Goal: Transaction & Acquisition: Purchase product/service

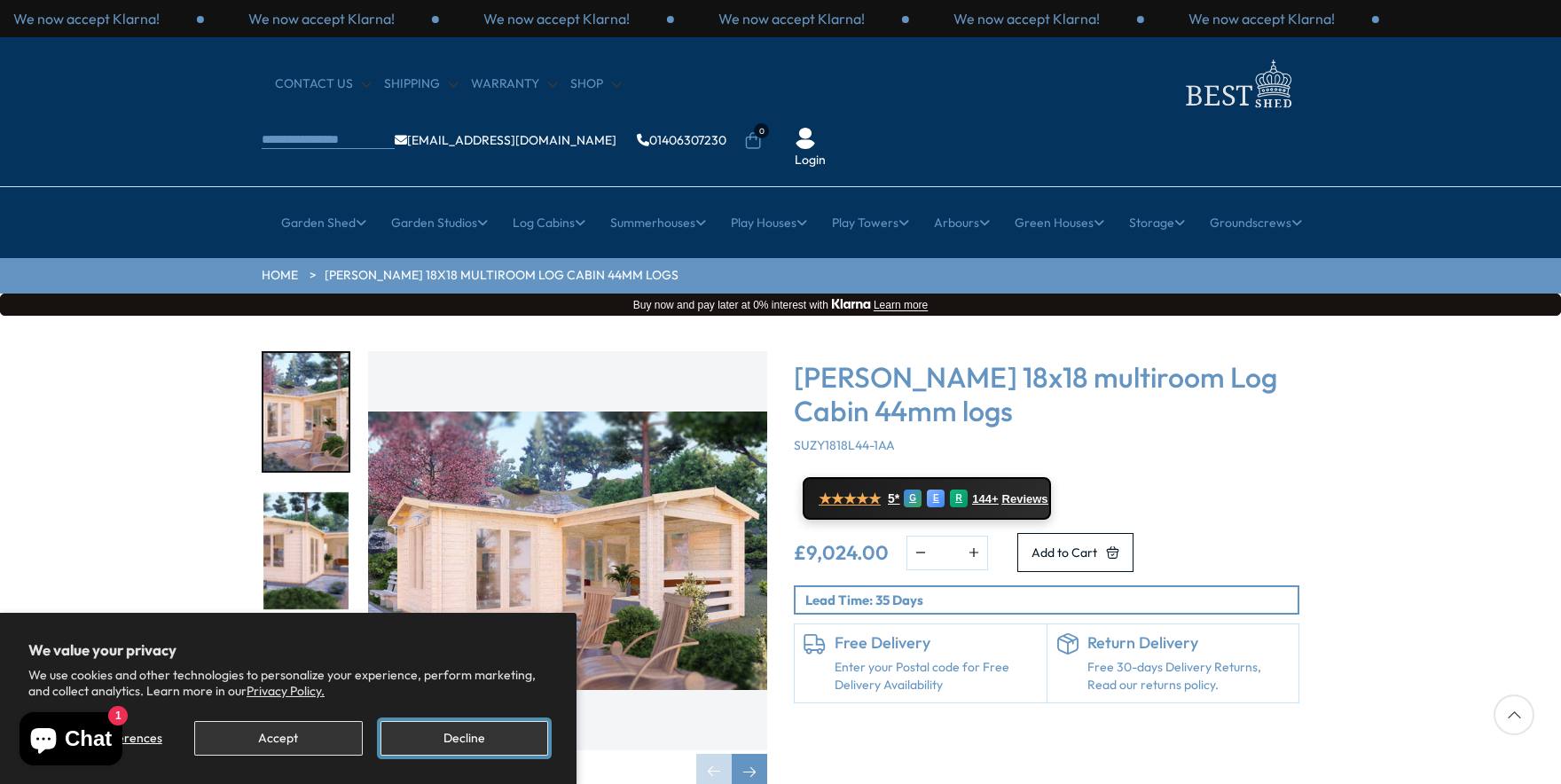
click at [410, 739] on button "Decline" at bounding box center [464, 737] width 167 height 34
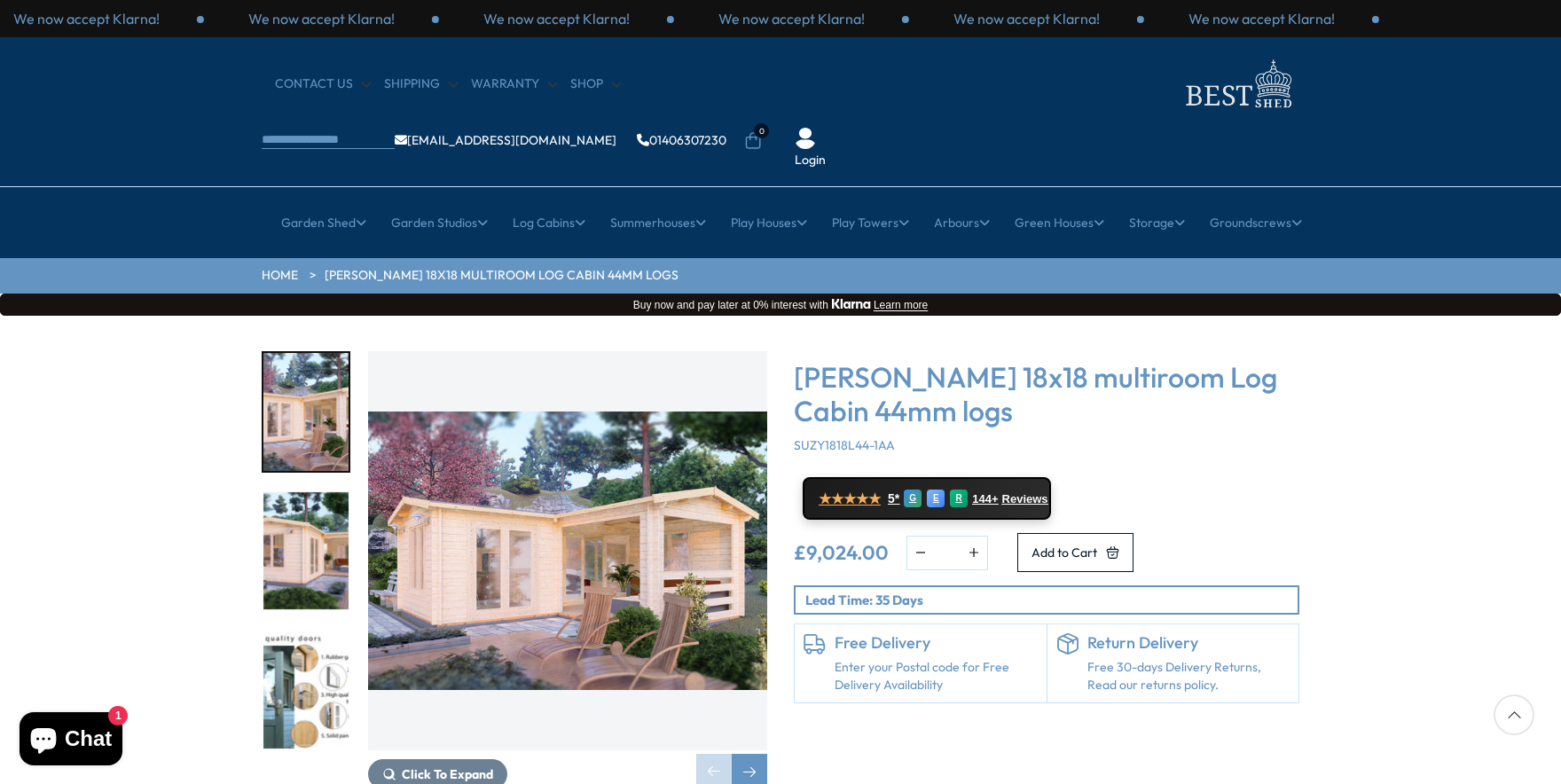
click at [318, 650] on img "3 / 7" at bounding box center [306, 689] width 85 height 118
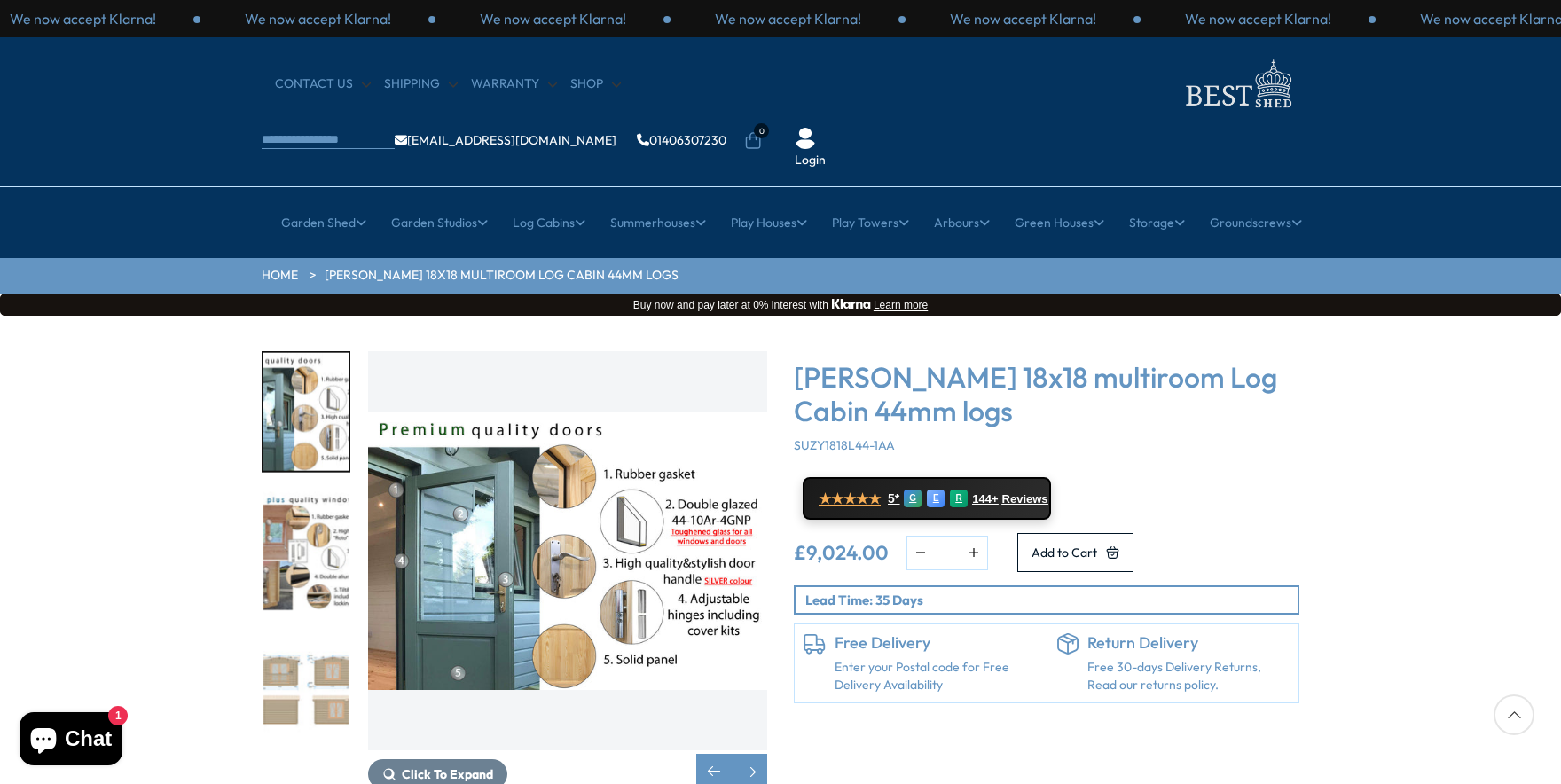
click at [317, 495] on img "4 / 7" at bounding box center [306, 551] width 85 height 118
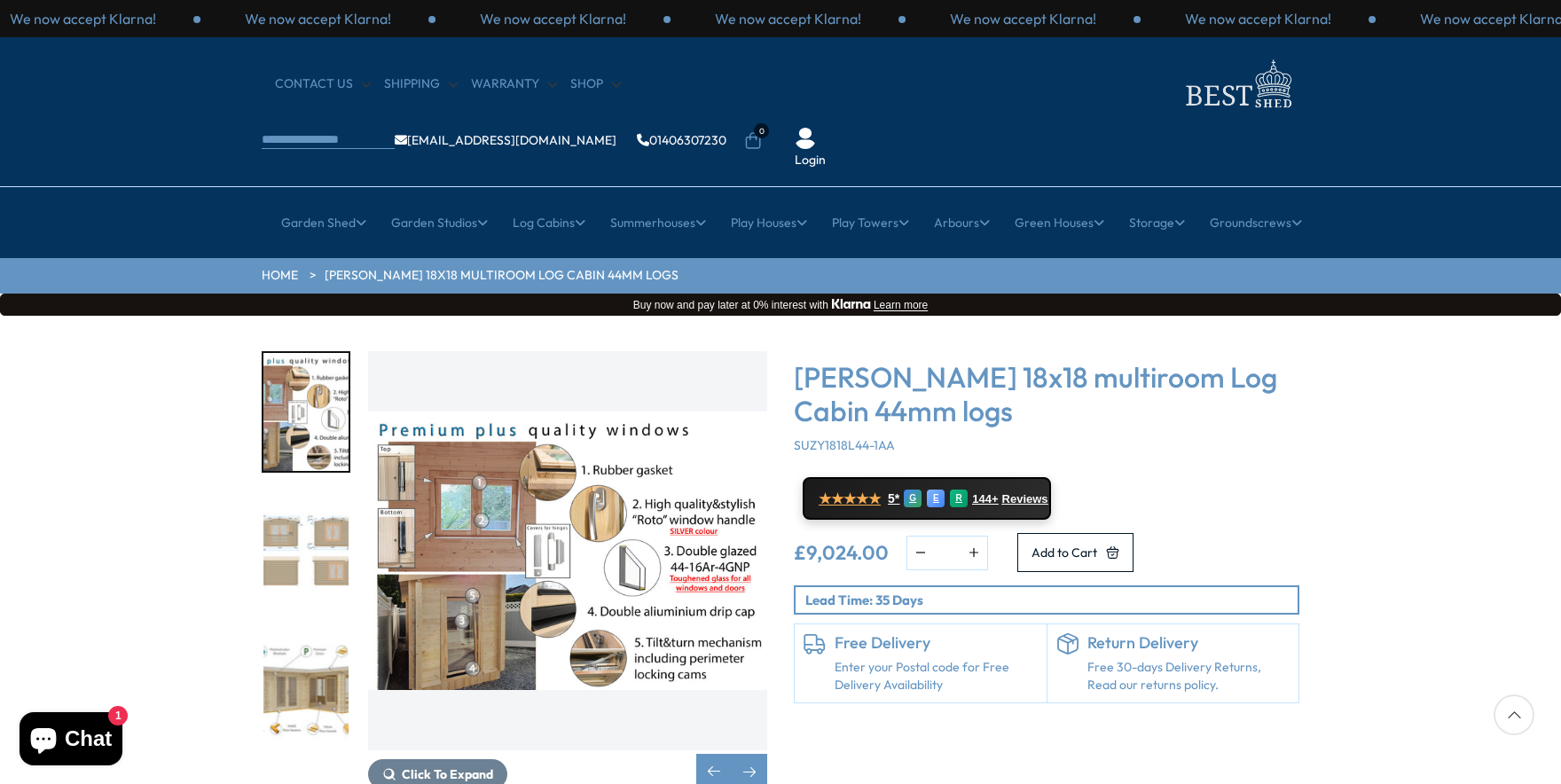
click at [310, 636] on img "6 / 7" at bounding box center [306, 689] width 85 height 118
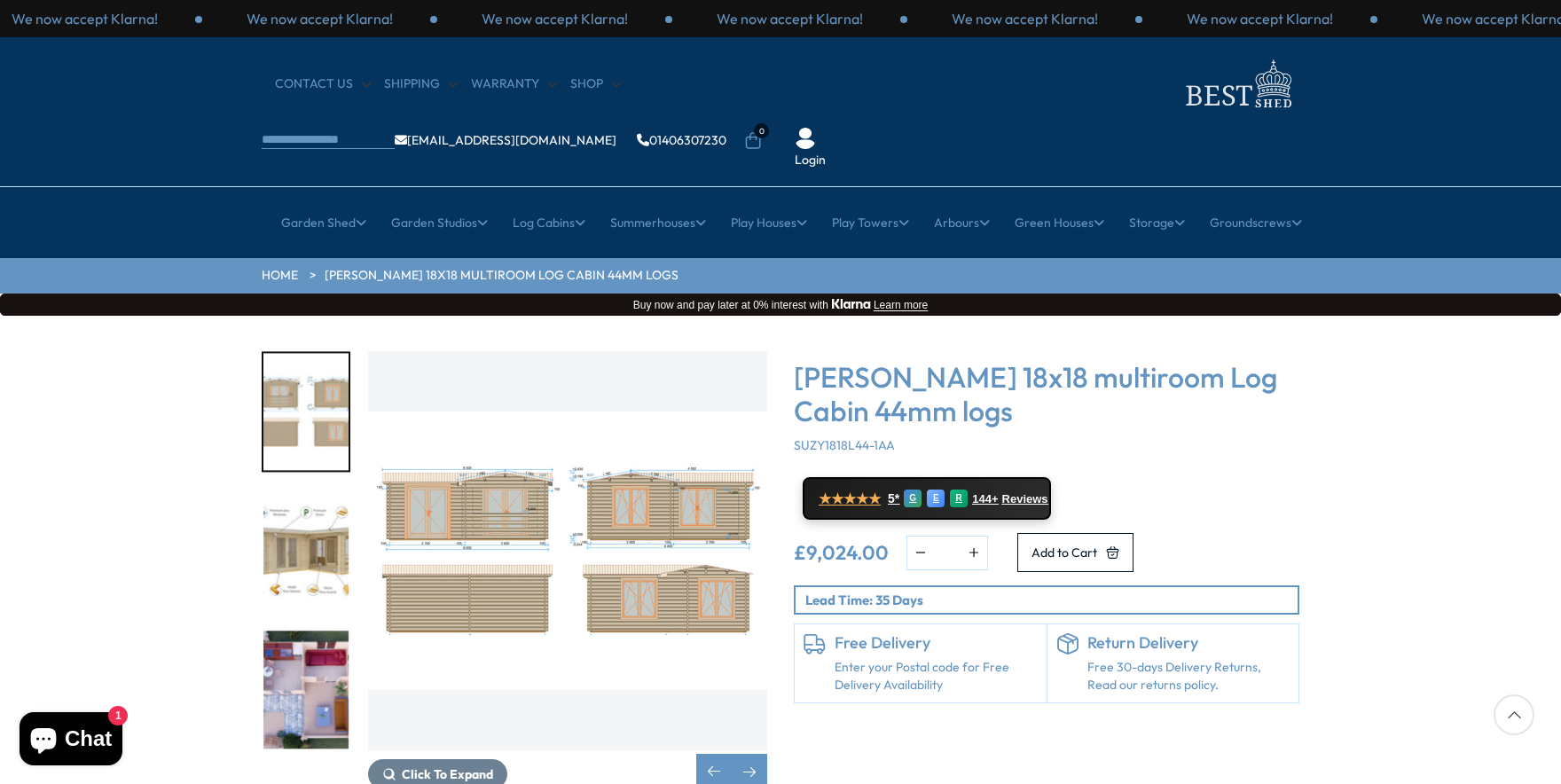
click at [310, 636] on img "7 / 7" at bounding box center [306, 689] width 85 height 118
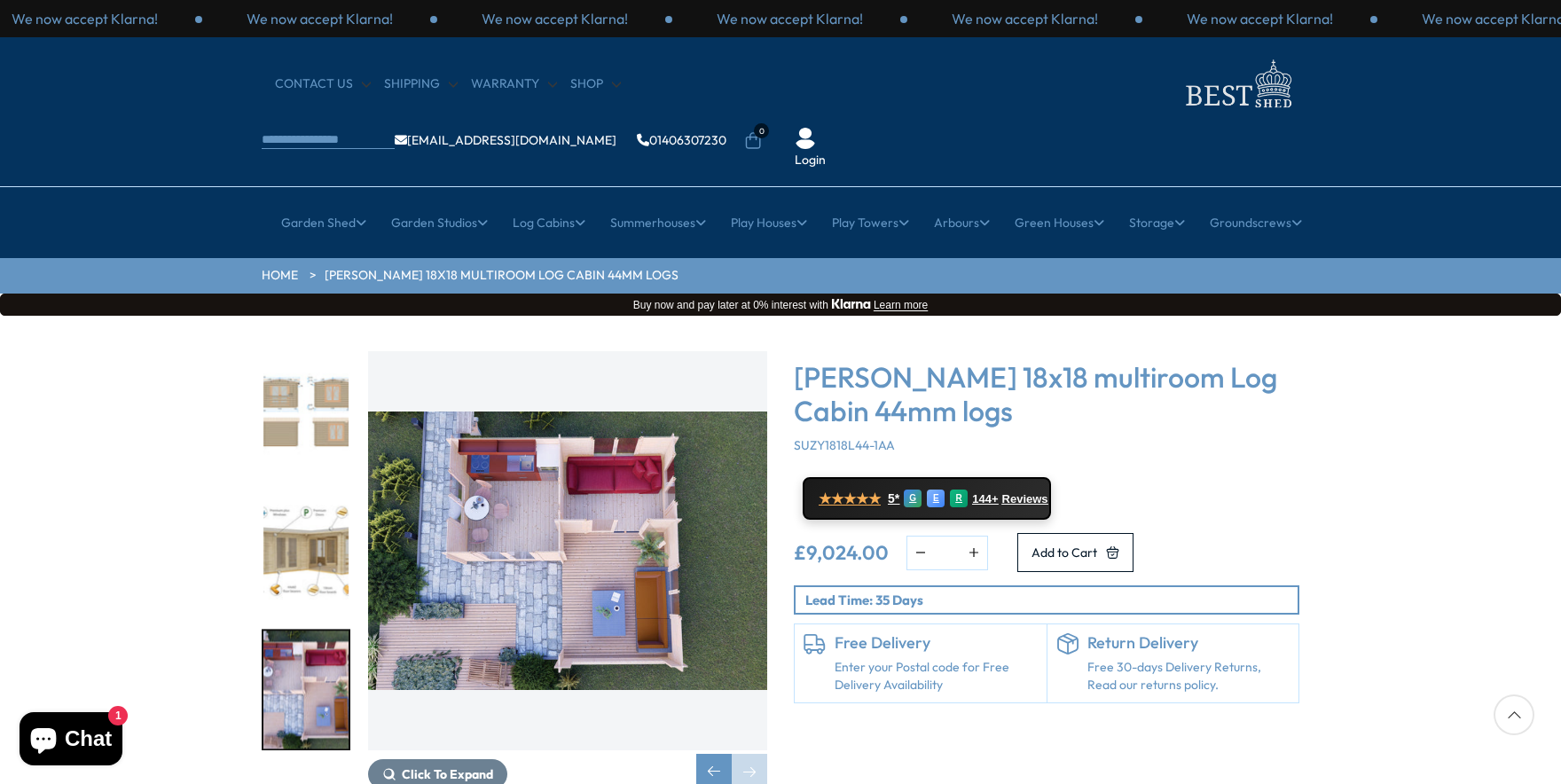
click at [311, 637] on img "7 / 7" at bounding box center [306, 689] width 85 height 118
click at [588, 511] on img "7 / 7" at bounding box center [568, 551] width 399 height 399
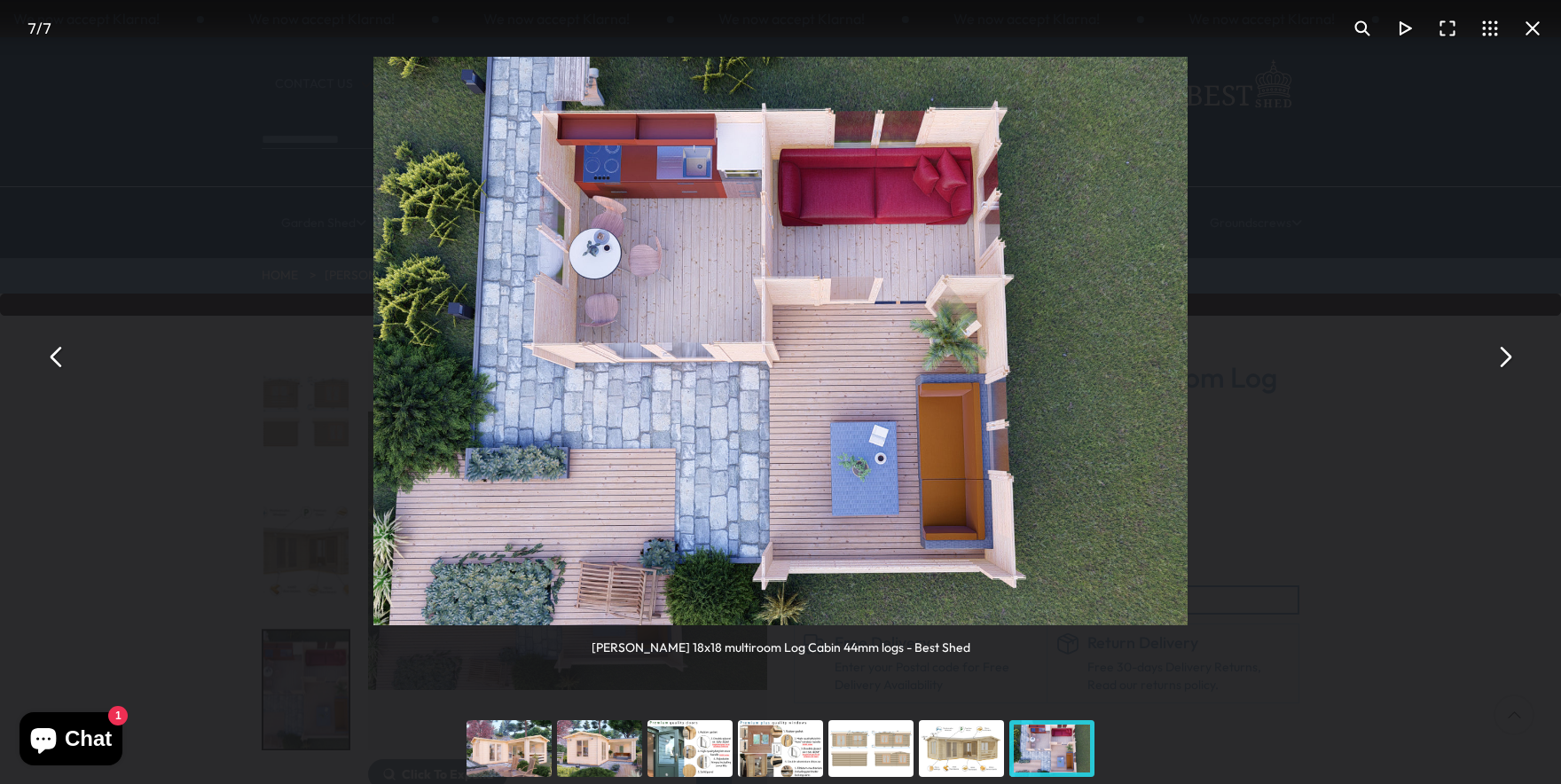
click at [714, 742] on div "You can close this modal content with the ESC key" at bounding box center [689, 748] width 90 height 71
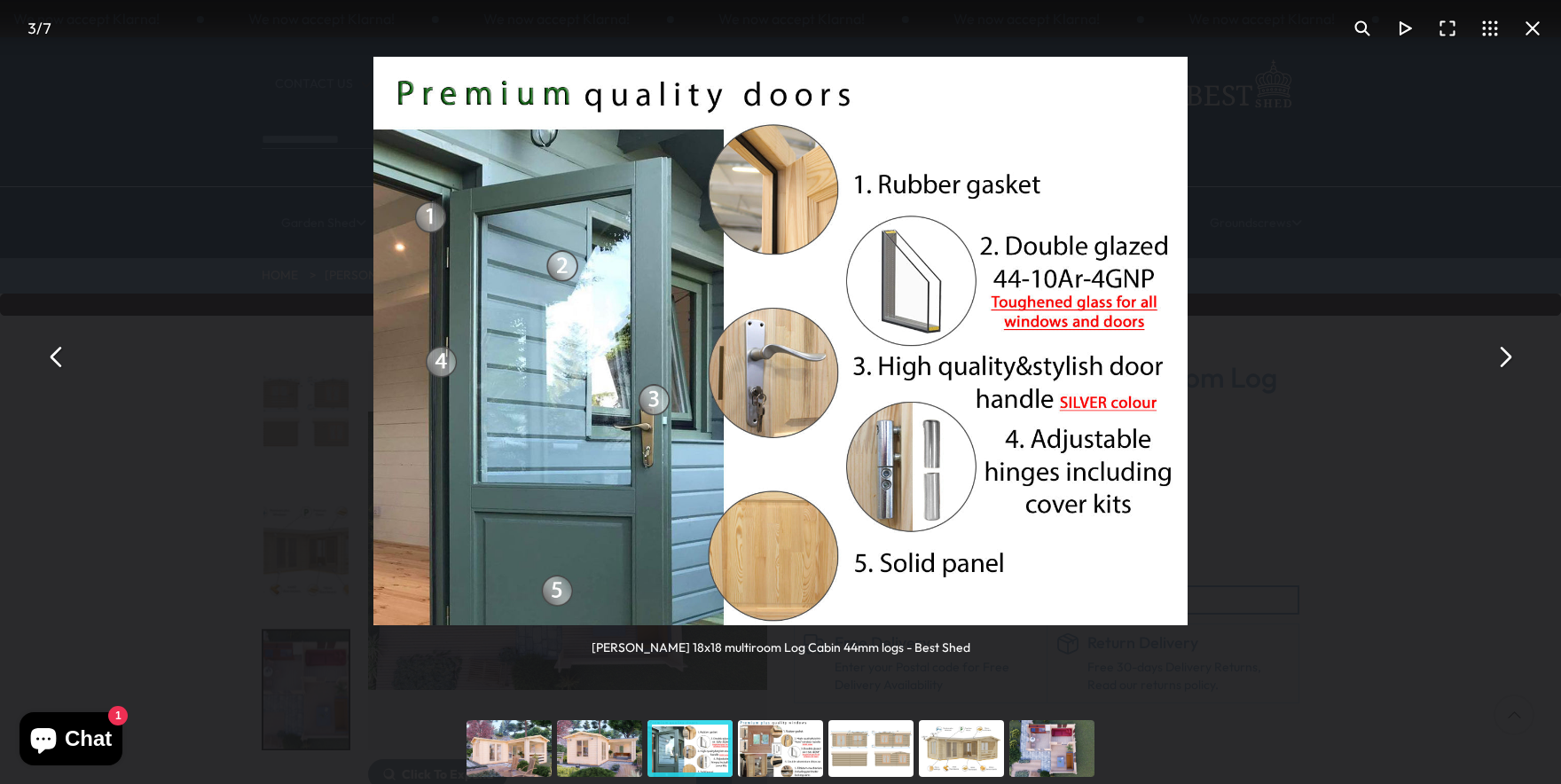
click at [773, 748] on div "You can close this modal content with the ESC key" at bounding box center [780, 748] width 90 height 71
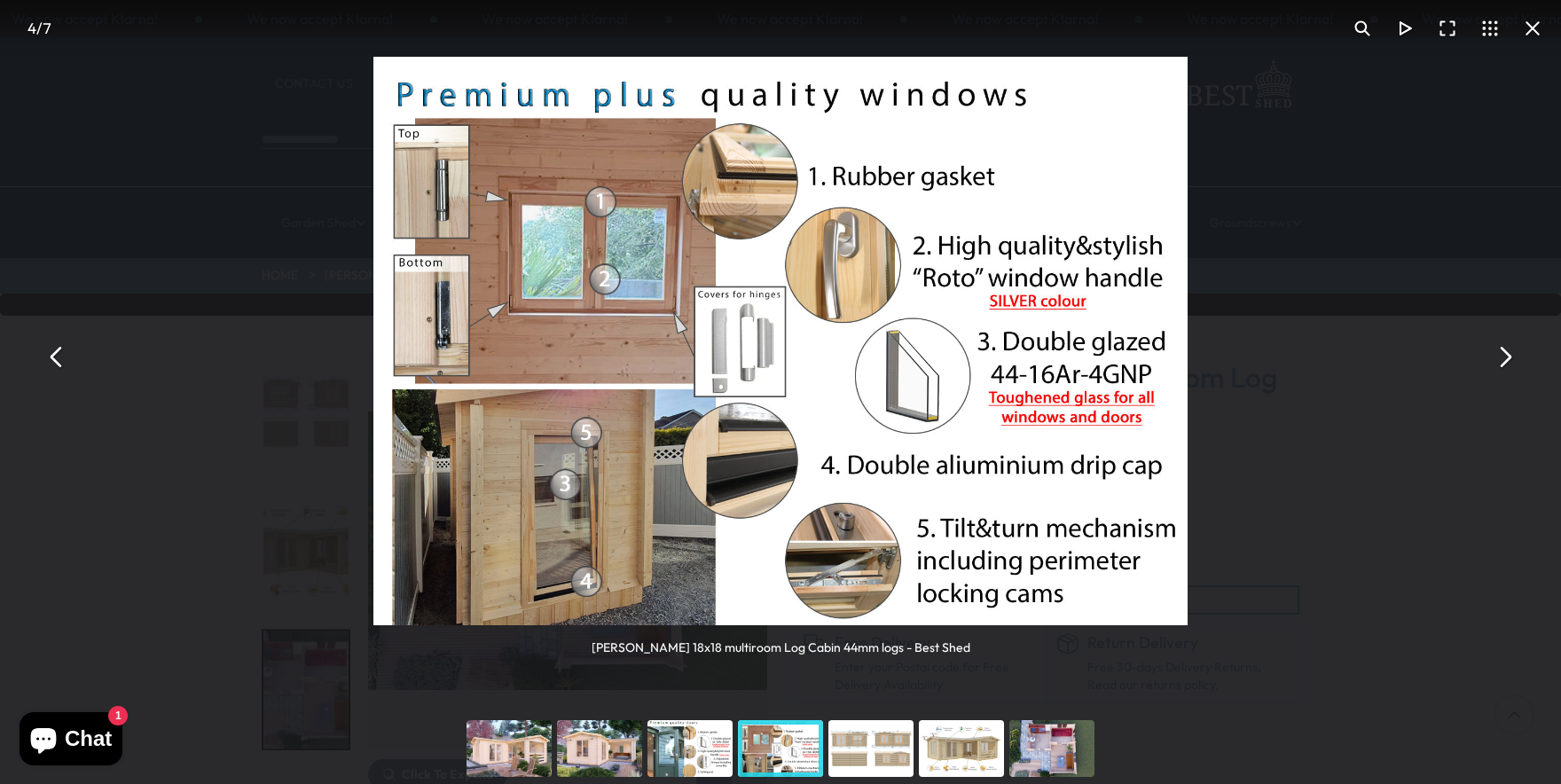
click at [954, 742] on div "You can close this modal content with the ESC key" at bounding box center [961, 748] width 90 height 71
